Goal: Find specific page/section: Find specific page/section

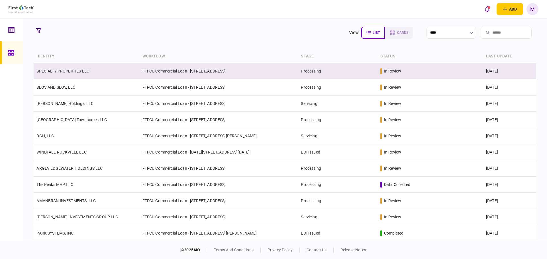
click at [100, 73] on td "SPECIALTY PROPERTIES LLC" at bounding box center [87, 71] width 106 height 16
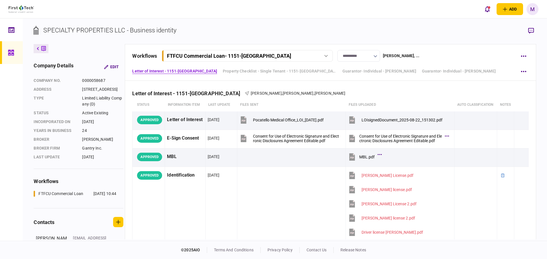
click at [12, 54] on icon at bounding box center [11, 53] width 6 height 6
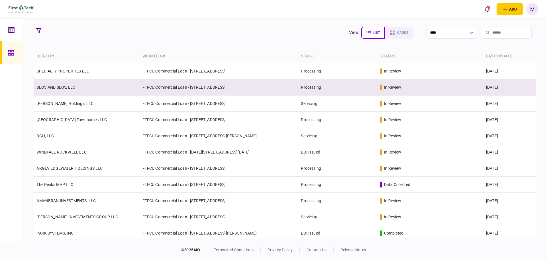
click at [77, 90] on td "SLOV AND SLOV, LLC" at bounding box center [87, 87] width 106 height 16
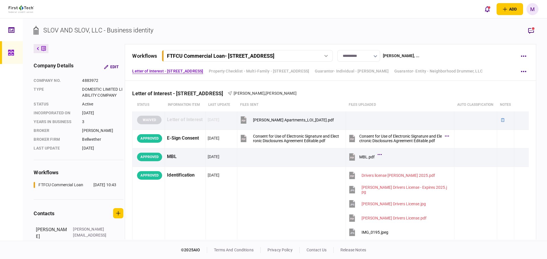
click at [19, 52] on link at bounding box center [11, 52] width 23 height 23
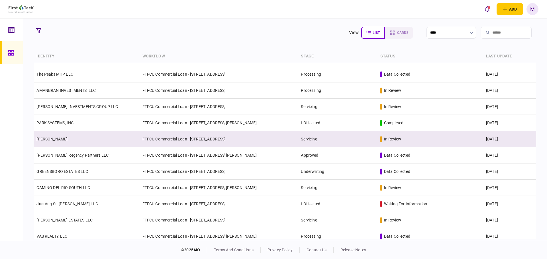
scroll to position [133, 0]
